Goal: Information Seeking & Learning: Find specific fact

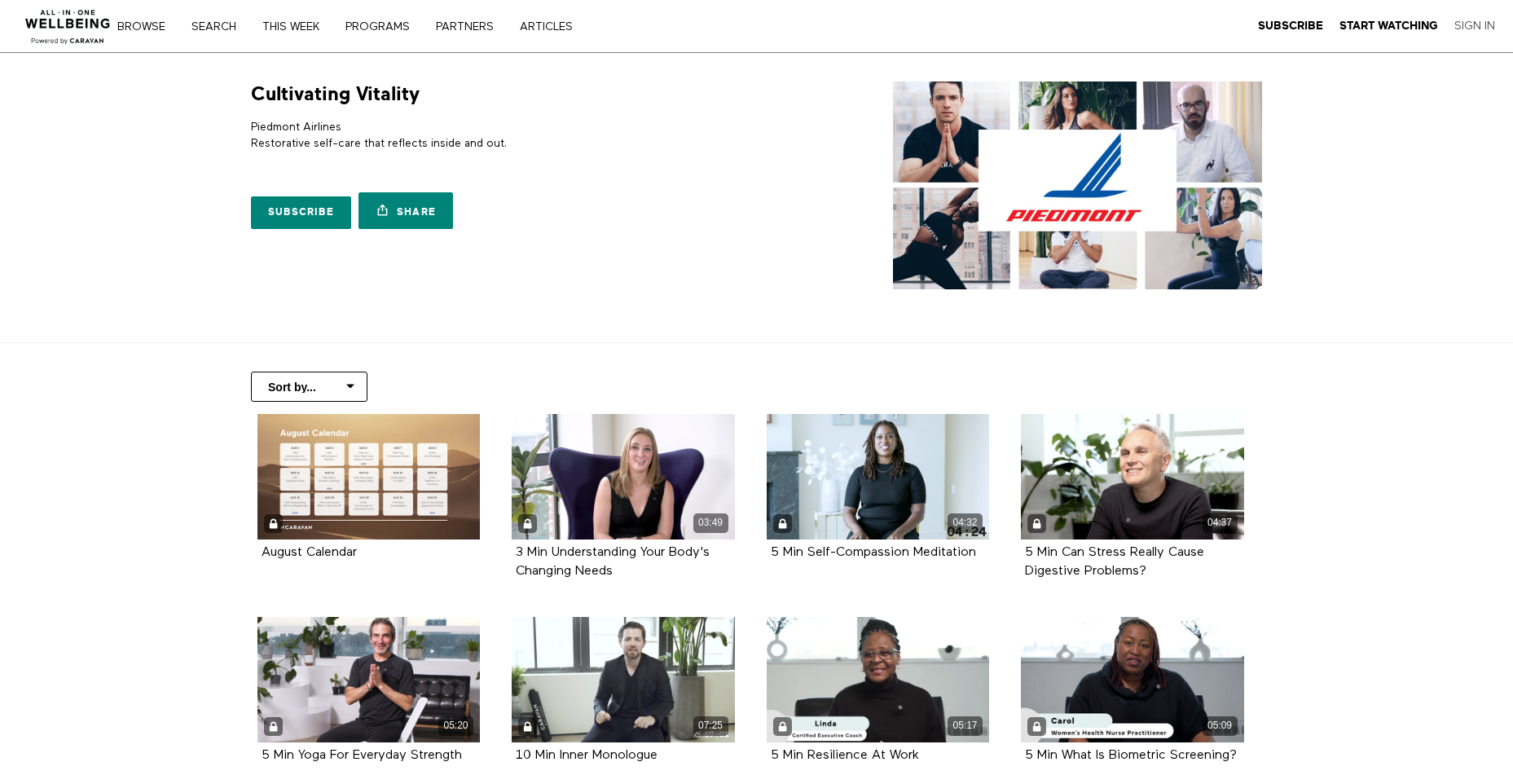
click at [1476, 21] on link "Sign In" at bounding box center [1475, 26] width 41 height 14
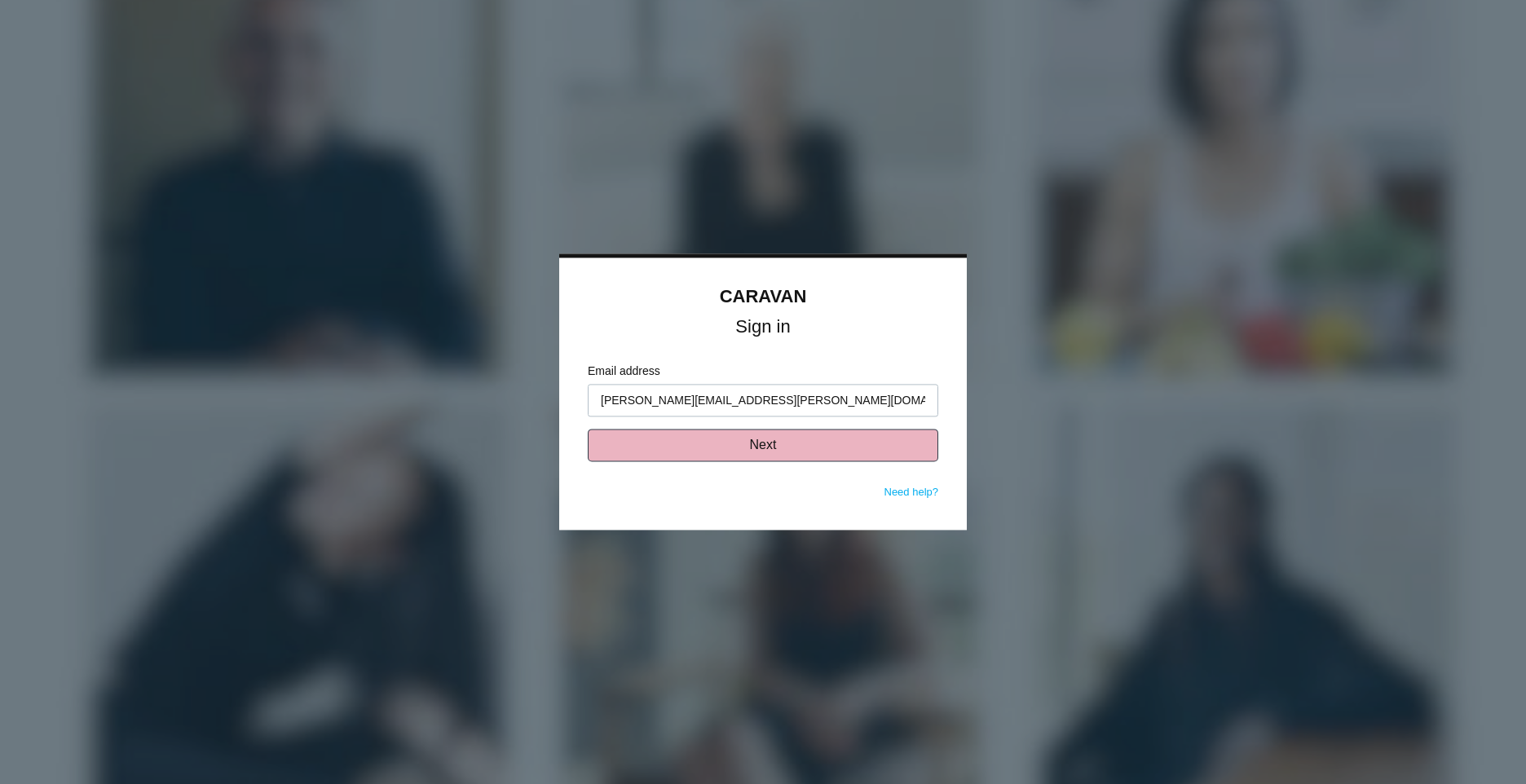
type input "[PERSON_NAME][EMAIL_ADDRESS][PERSON_NAME][DOMAIN_NAME]"
click at [908, 447] on button "Next" at bounding box center [762, 445] width 351 height 33
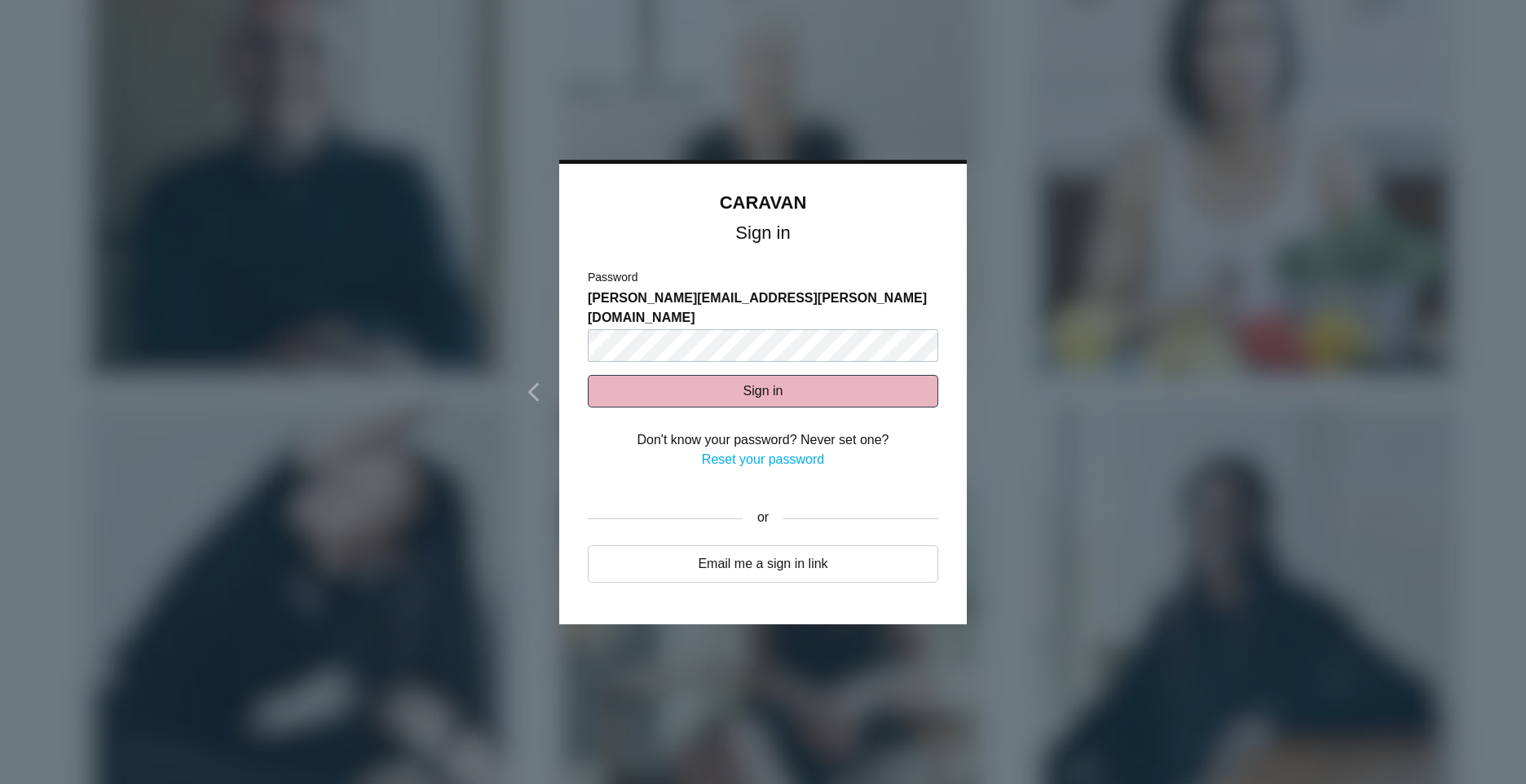
click at [869, 378] on button "Sign in" at bounding box center [762, 391] width 351 height 33
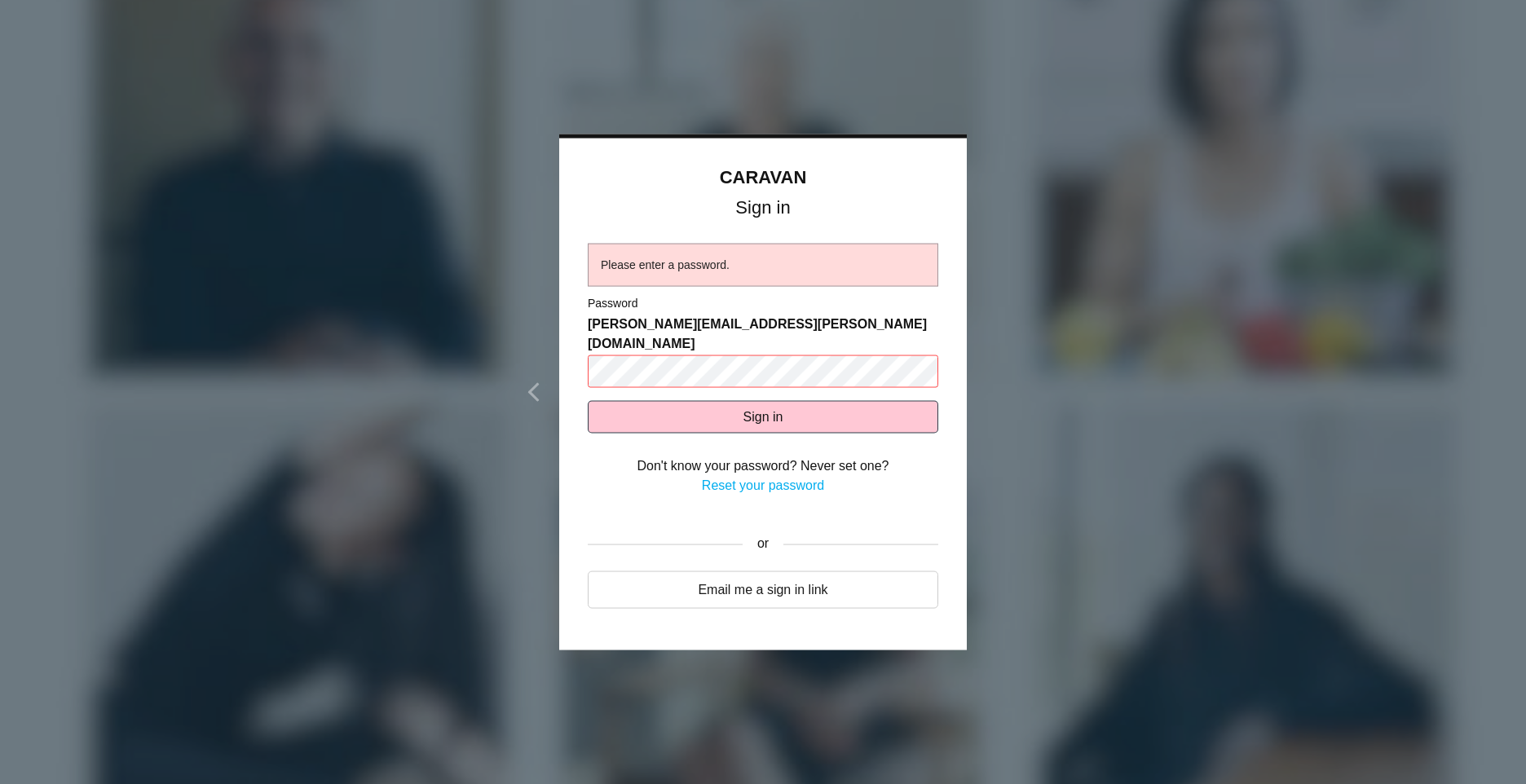
click at [737, 274] on div "Please enter a password." at bounding box center [762, 265] width 324 height 17
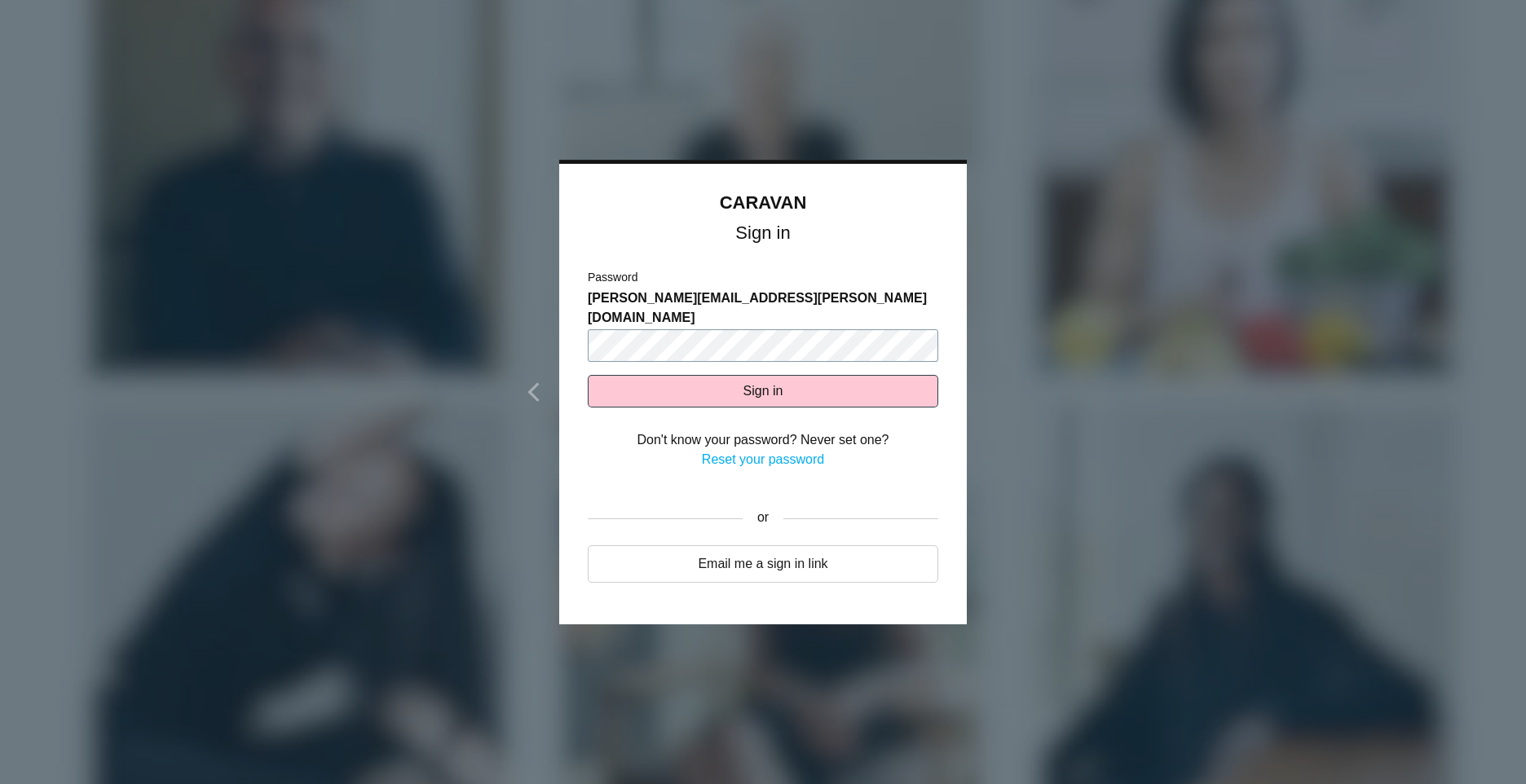
click at [587, 375] on button "Sign in" at bounding box center [762, 391] width 351 height 33
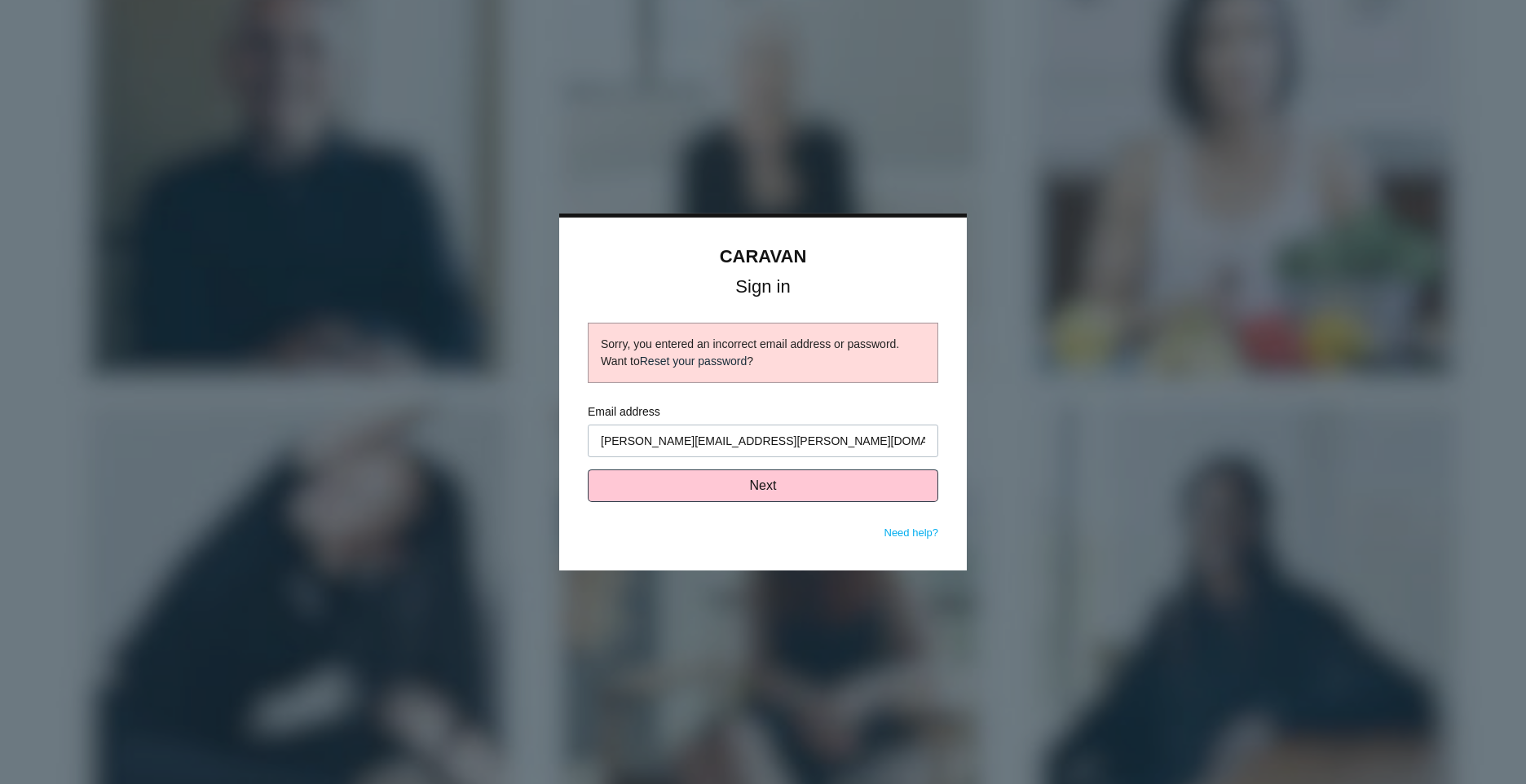
click at [709, 361] on link "Reset your password" at bounding box center [693, 360] width 108 height 13
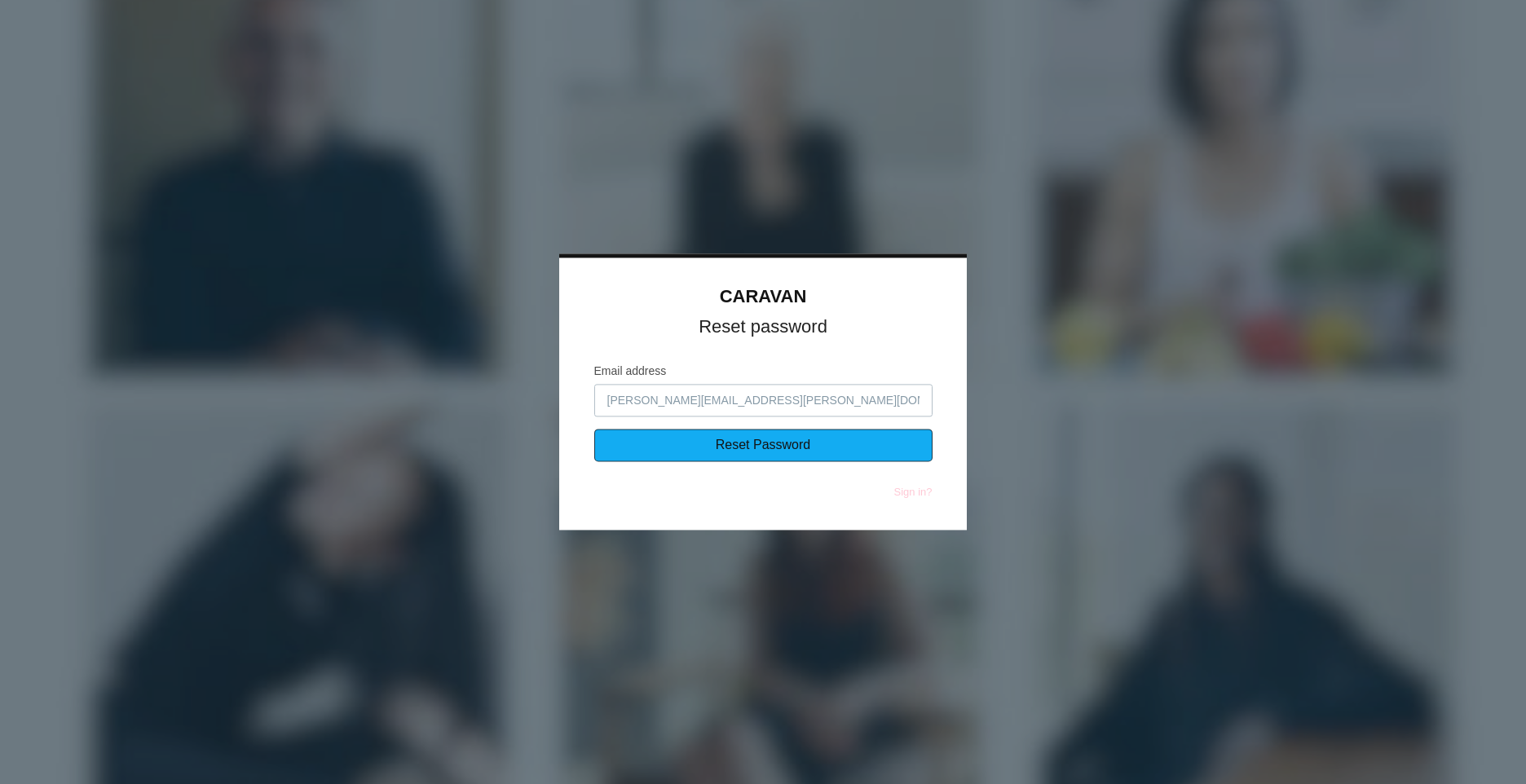
type input "[PERSON_NAME][EMAIL_ADDRESS][PERSON_NAME][DOMAIN_NAME]"
click at [604, 442] on input "Reset Password" at bounding box center [763, 445] width 338 height 33
type input "Sending..."
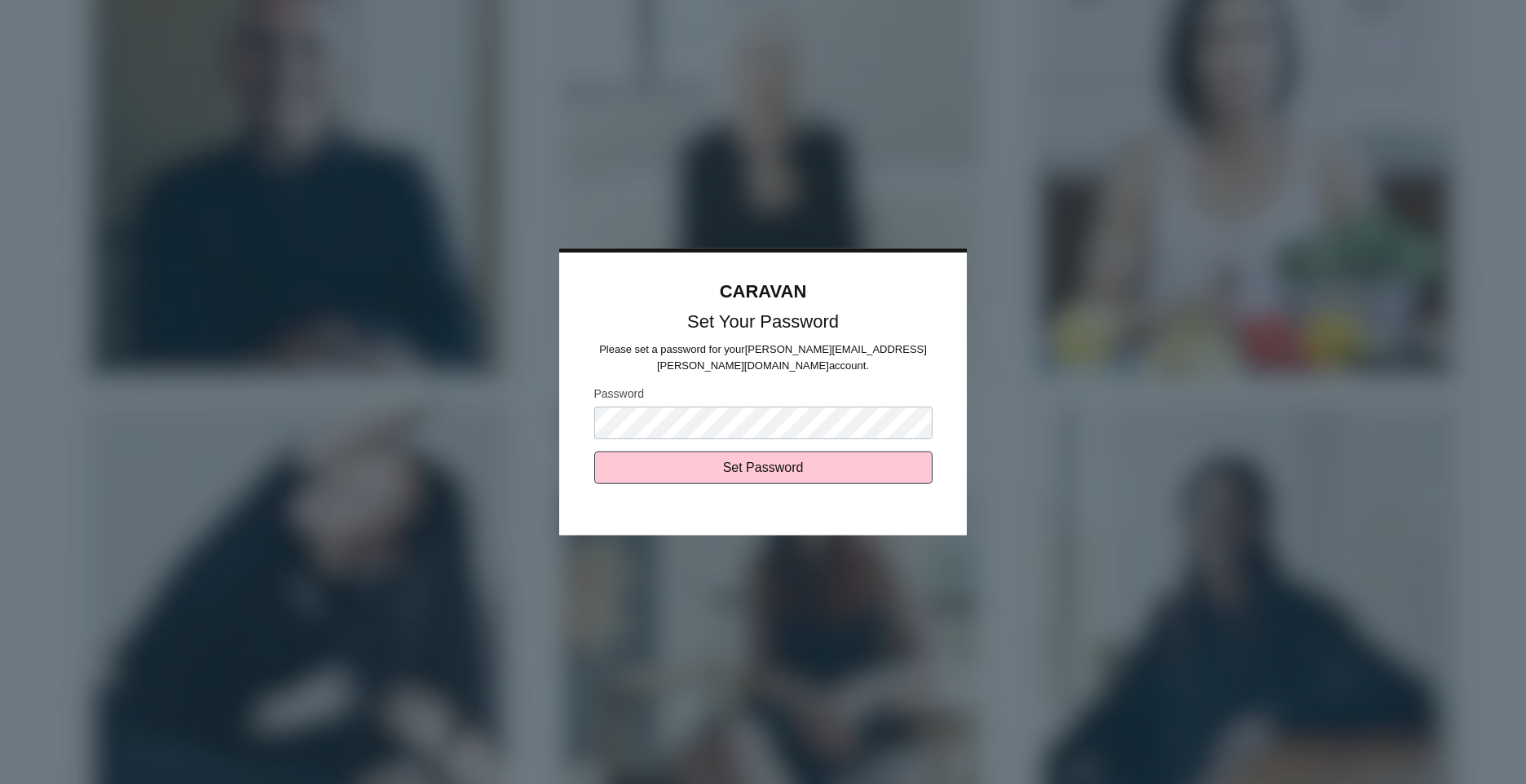
click at [594, 451] on input "Set Password" at bounding box center [763, 467] width 338 height 33
type input "Sending..."
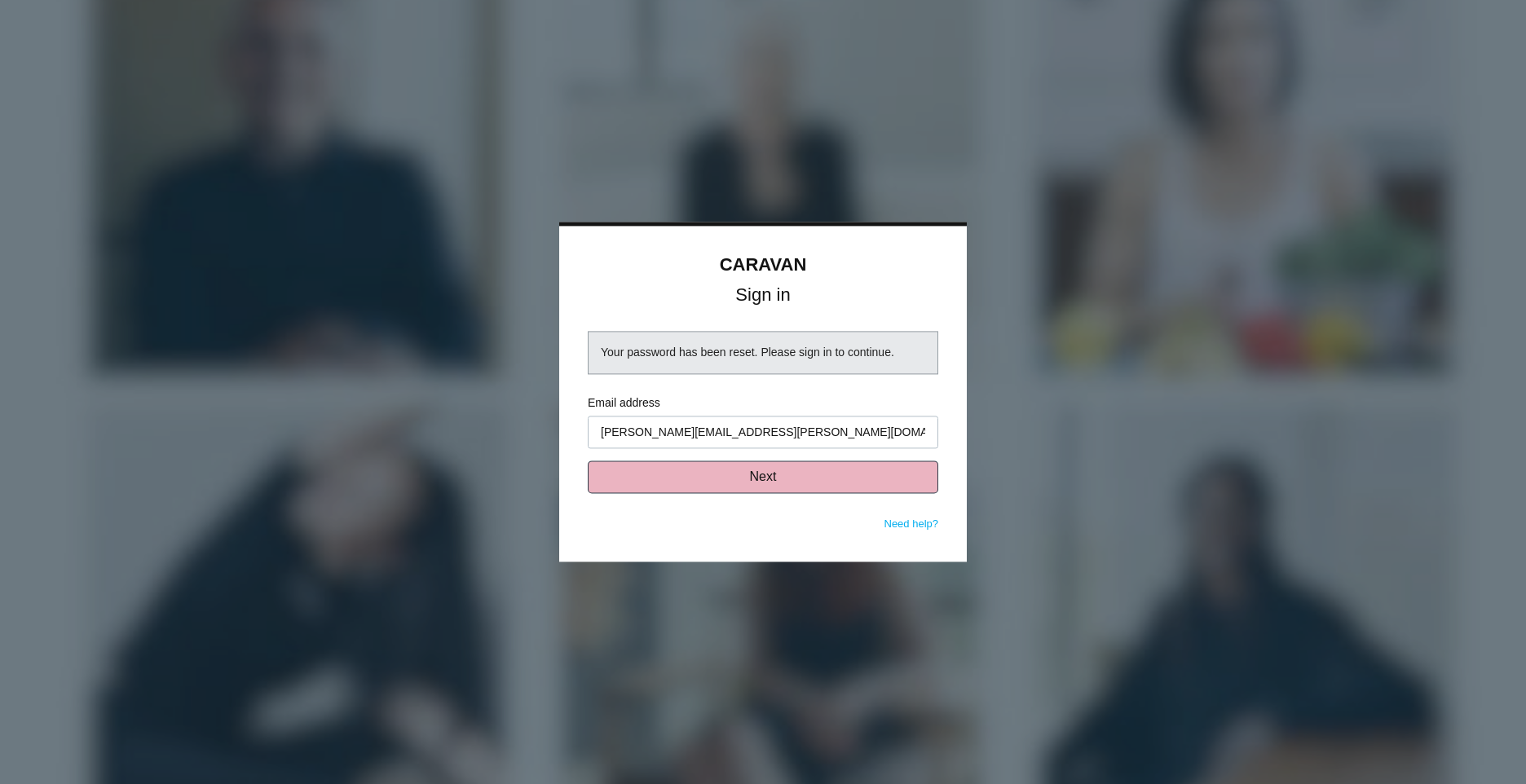
type input "[PERSON_NAME][EMAIL_ADDRESS][PERSON_NAME][DOMAIN_NAME]"
click at [908, 486] on button "Next" at bounding box center [762, 477] width 351 height 33
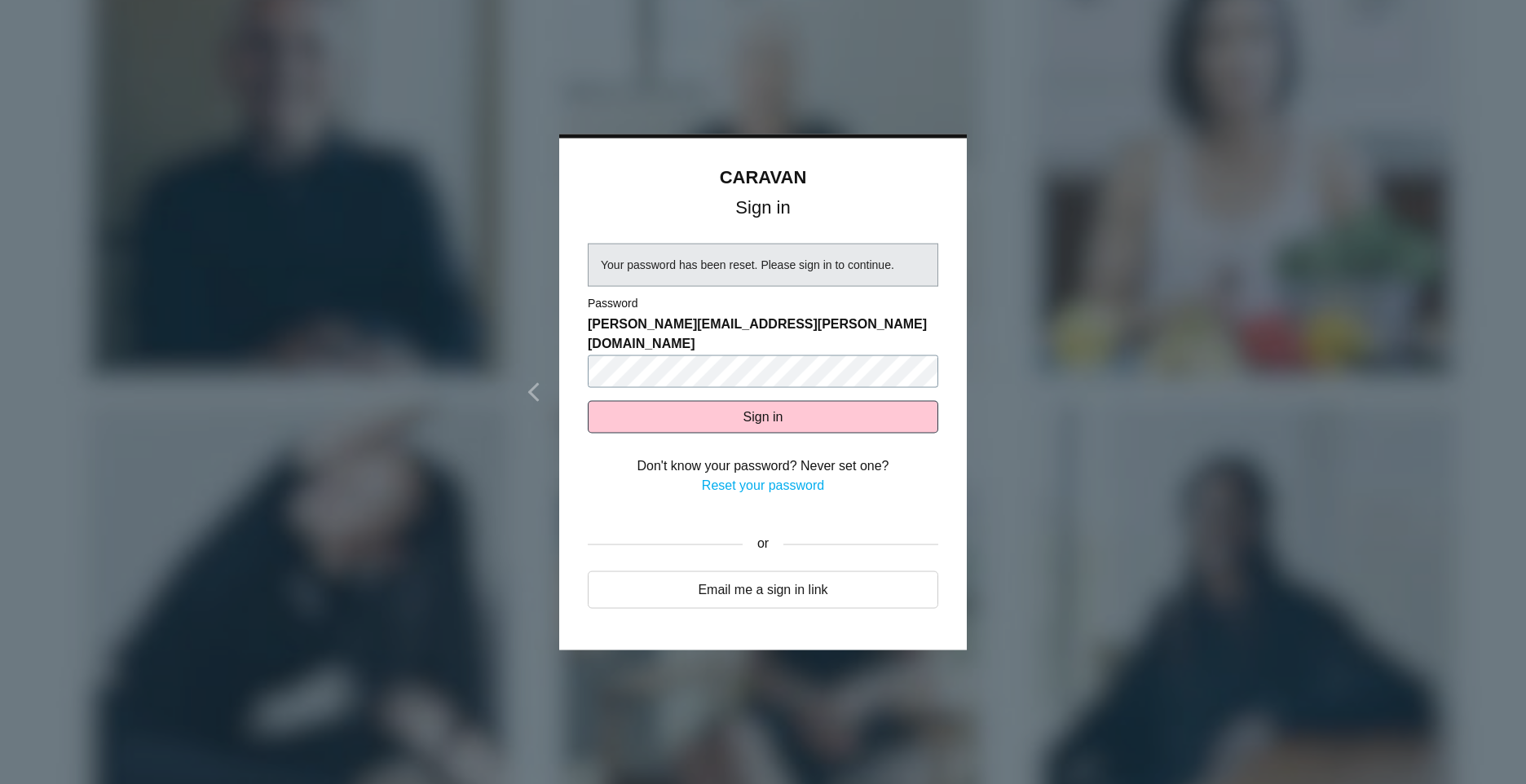
click at [587, 400] on button "Sign in" at bounding box center [762, 417] width 351 height 33
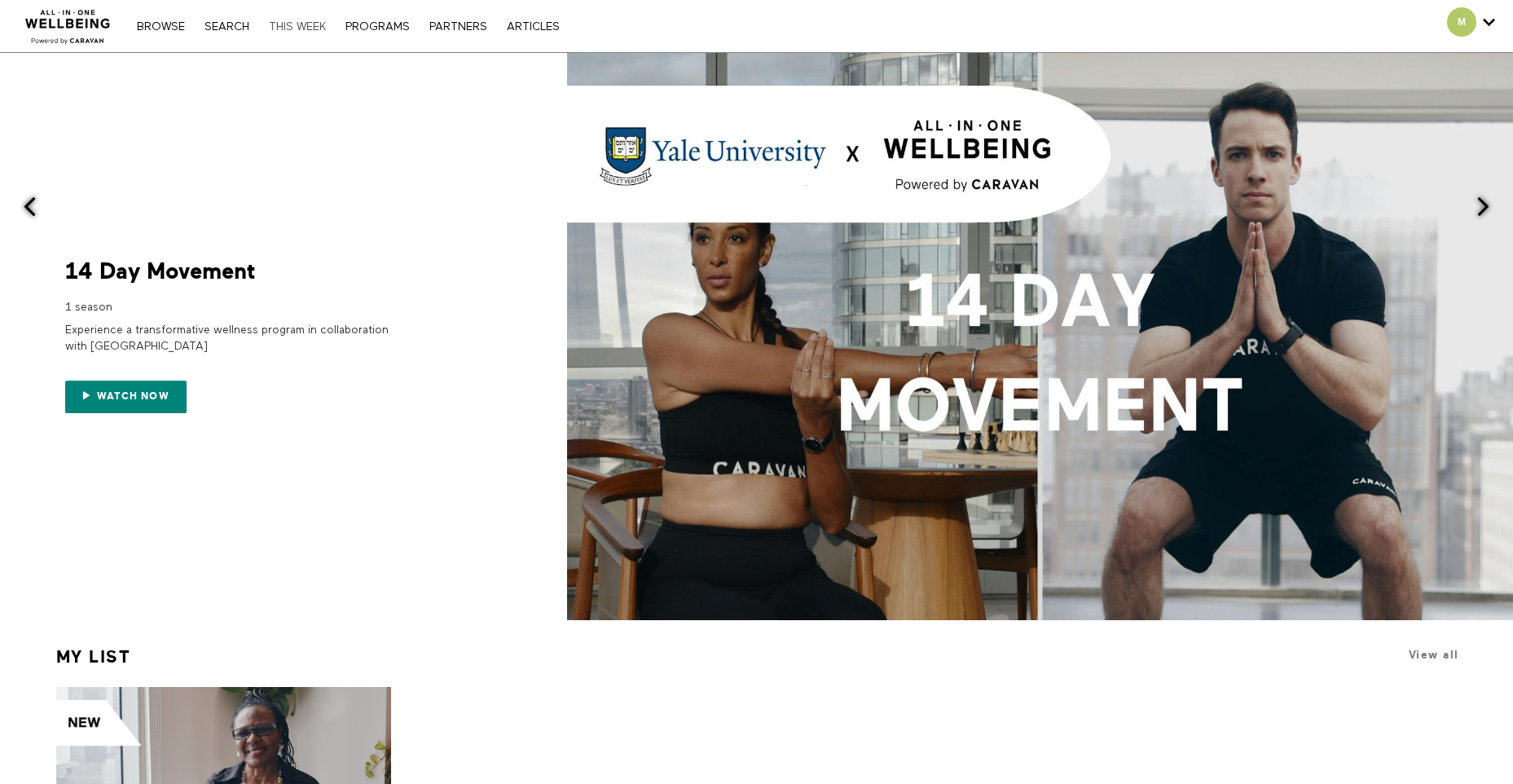
click at [286, 25] on link "THIS WEEK" at bounding box center [297, 27] width 73 height 12
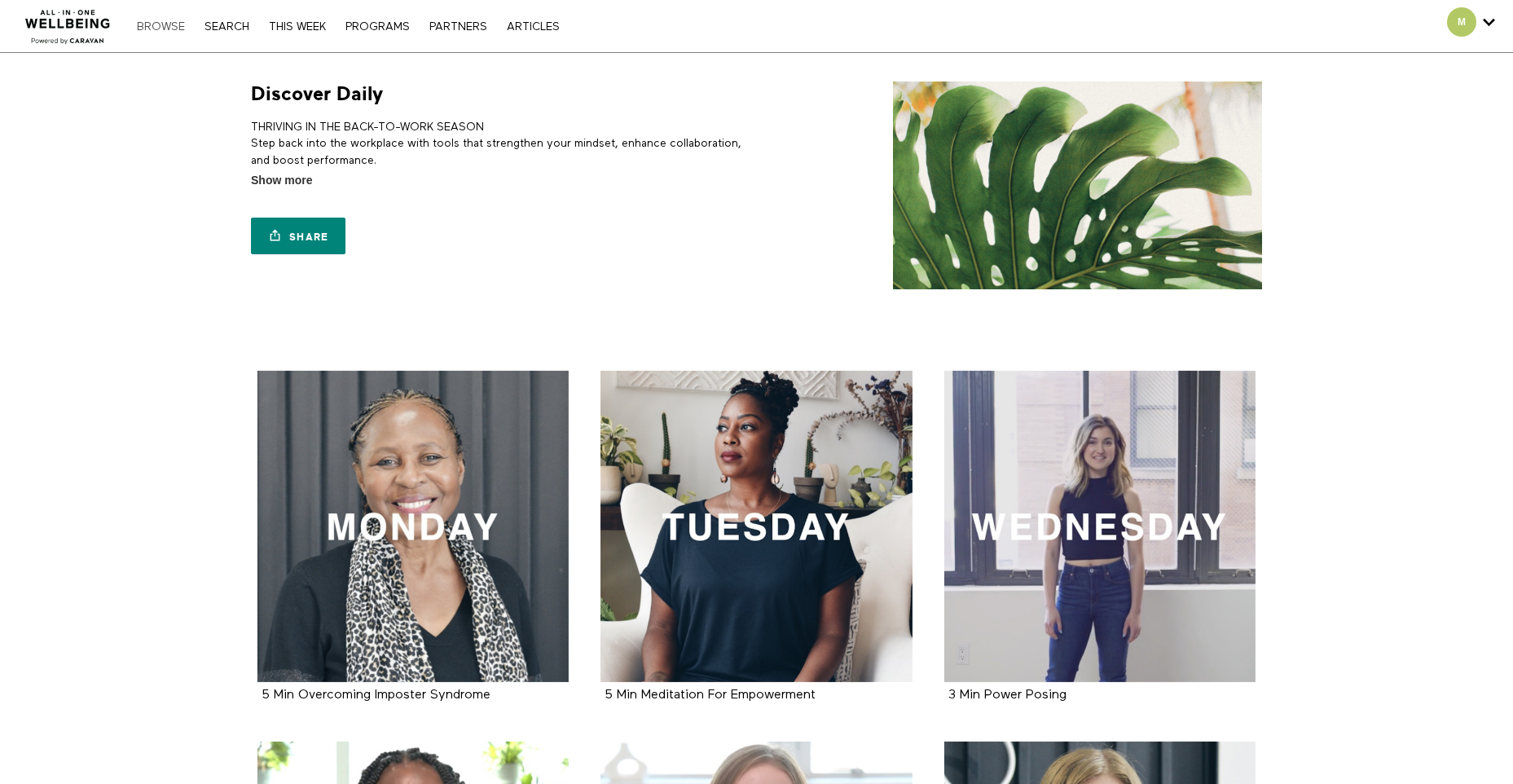
click at [160, 29] on link "Browse" at bounding box center [161, 27] width 64 height 12
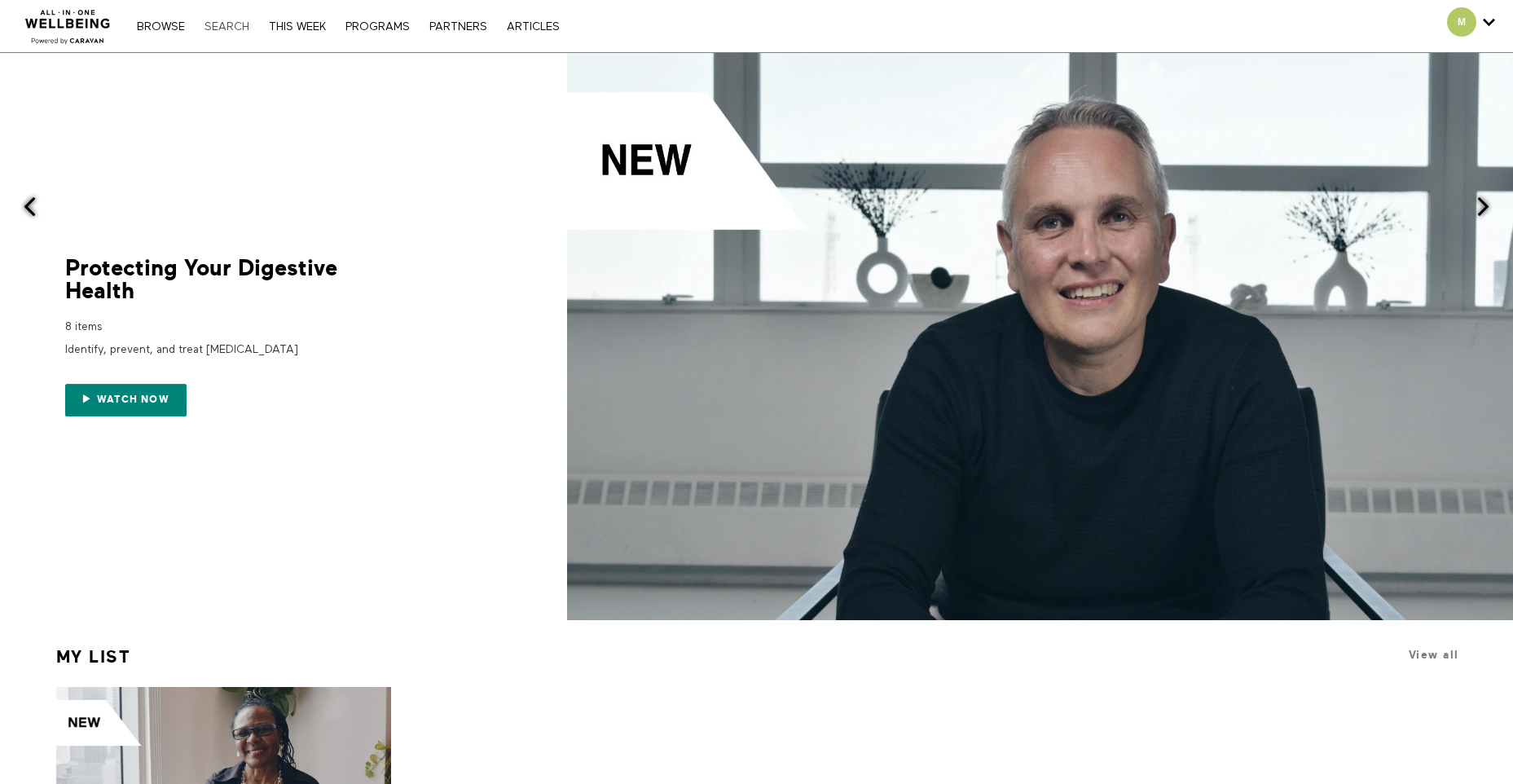
click at [227, 22] on link "Search" at bounding box center [227, 27] width 61 height 12
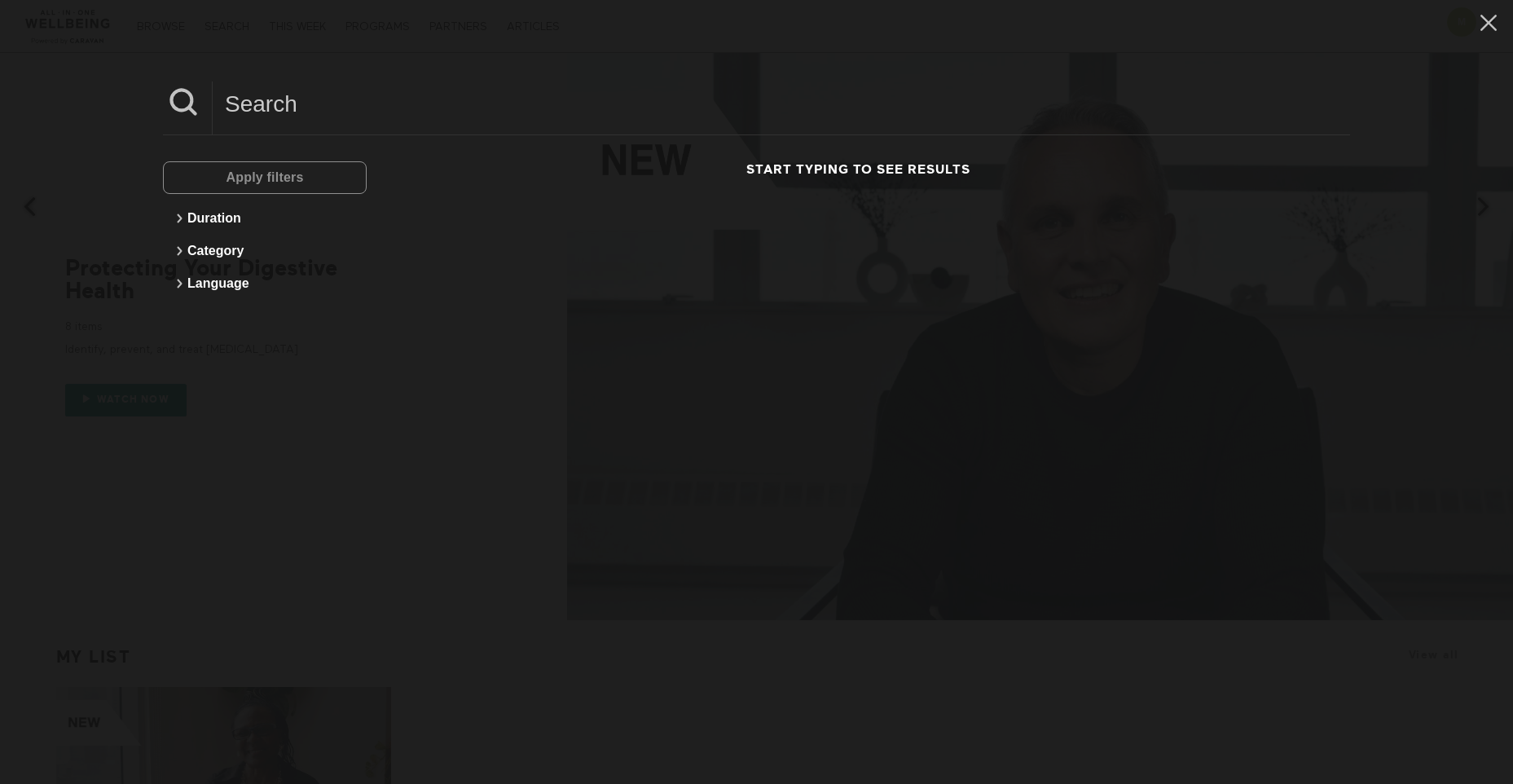
click at [264, 120] on input at bounding box center [781, 103] width 1137 height 45
type input "m"
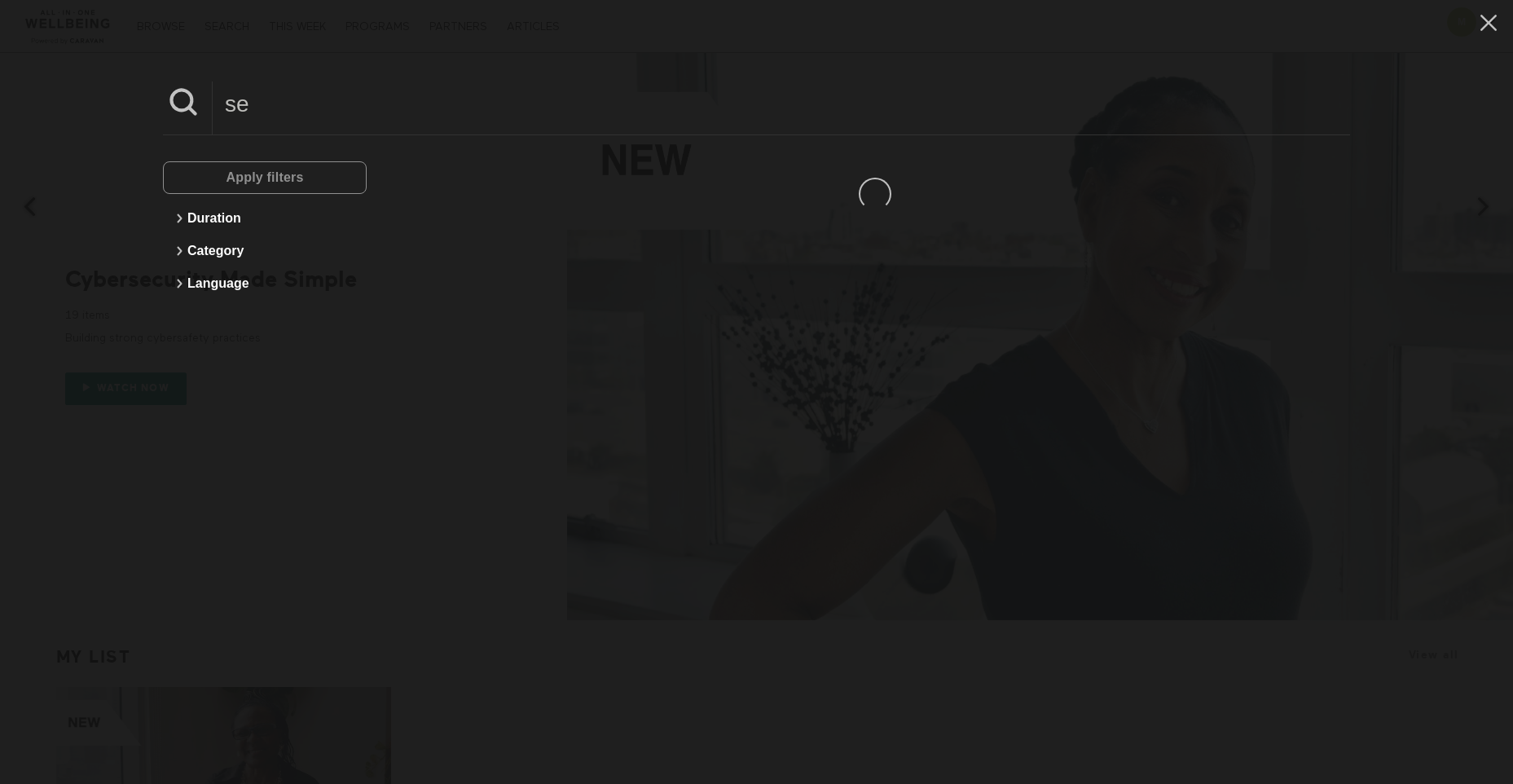
type input "s"
